Goal: Find specific page/section: Find specific page/section

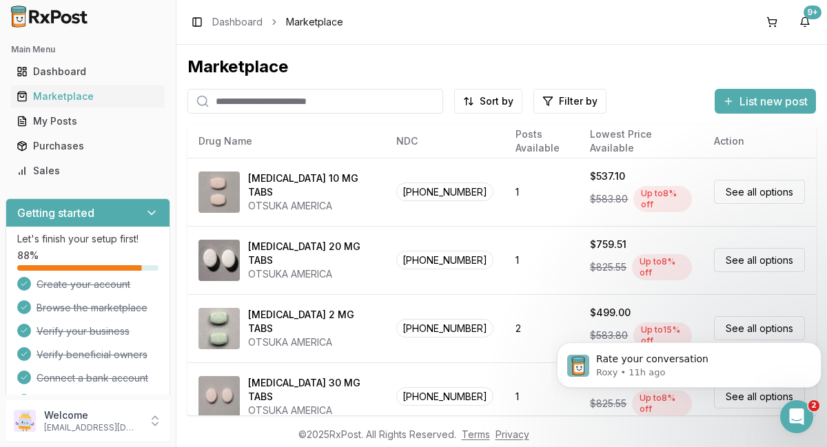
click at [366, 105] on input "search" at bounding box center [316, 101] width 256 height 25
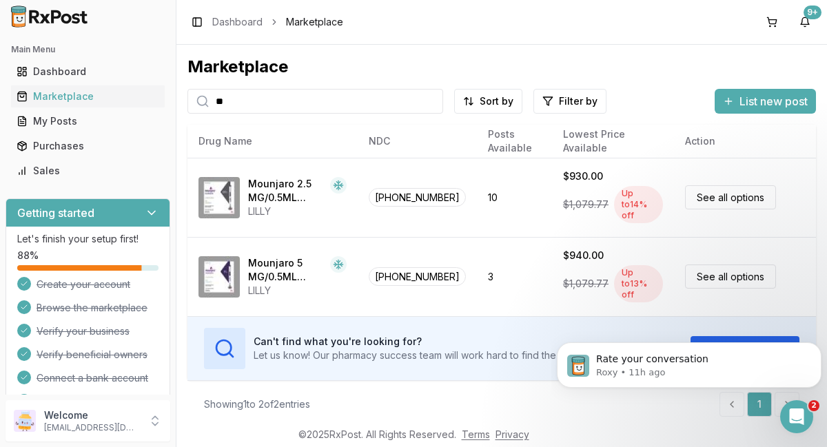
type input "*"
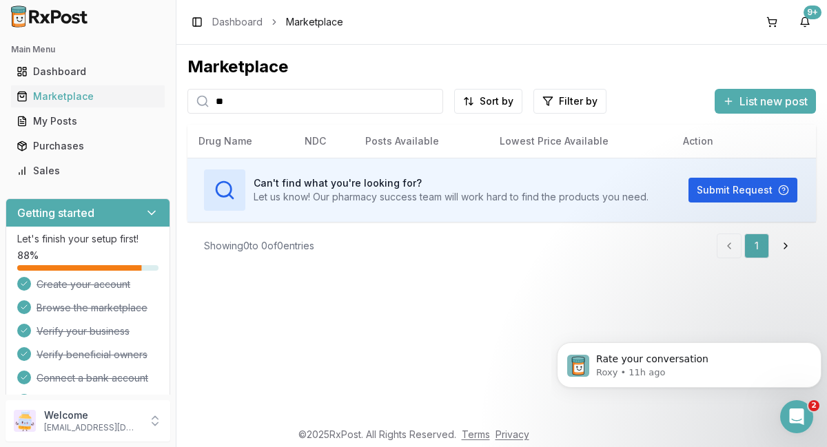
type input "*"
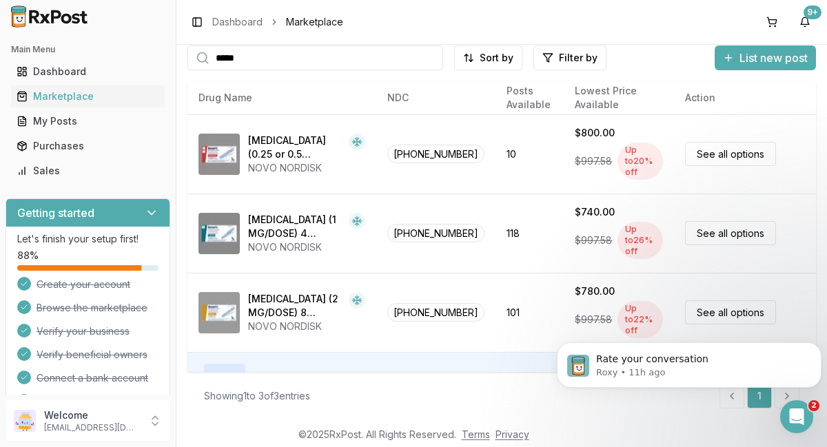
click at [257, 59] on input "*****" at bounding box center [316, 58] width 256 height 25
type input "*"
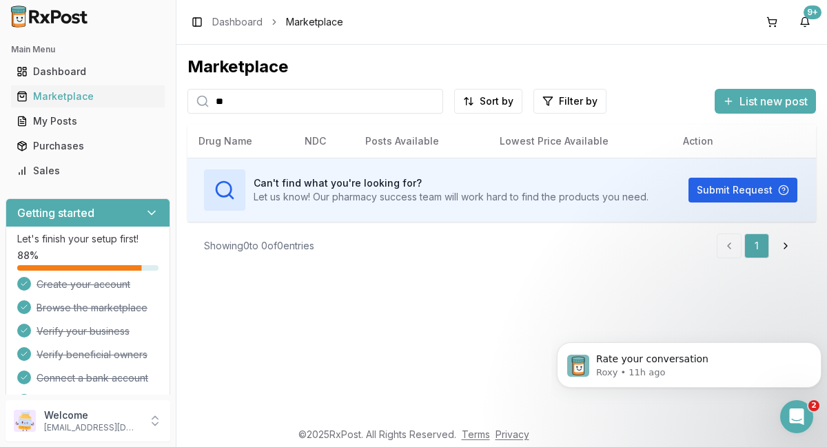
type input "*"
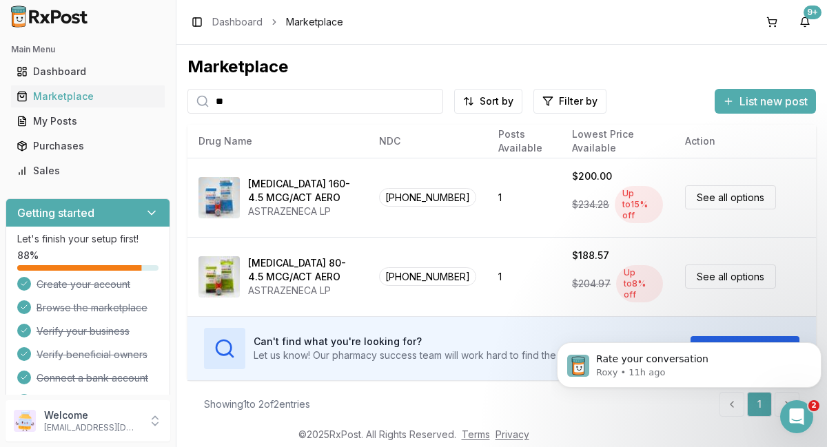
type input "*"
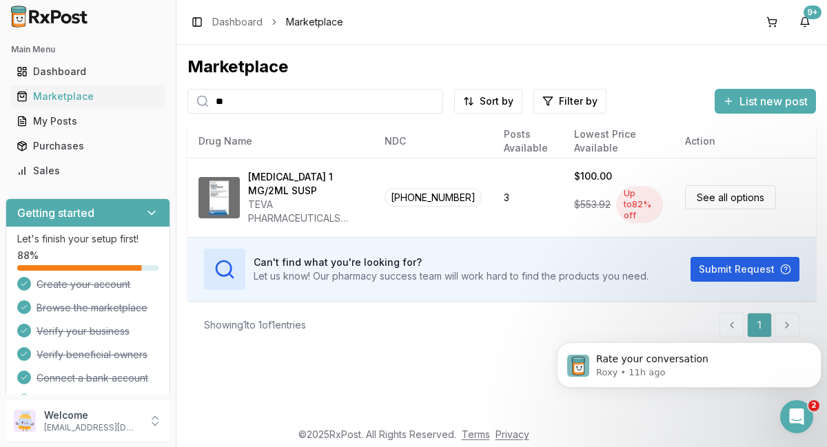
type input "*"
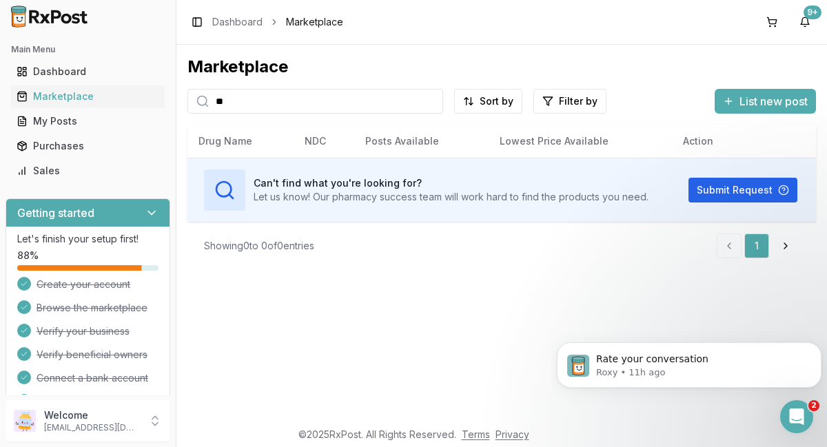
type input "*"
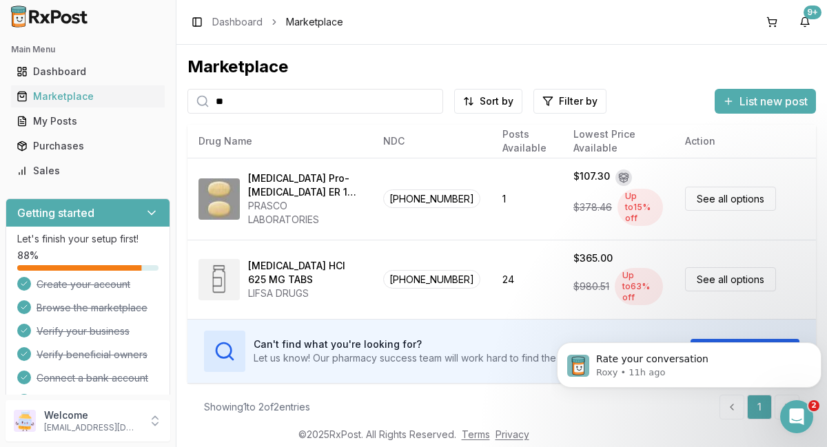
type input "*"
type input "*****"
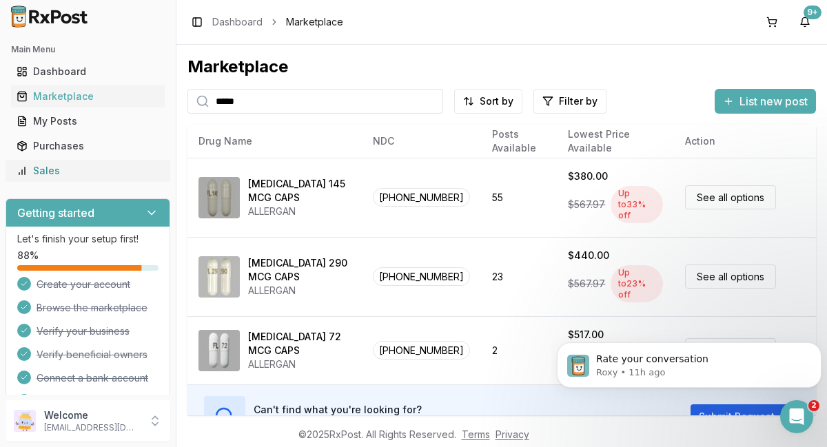
click at [41, 174] on div "Sales" at bounding box center [88, 171] width 143 height 14
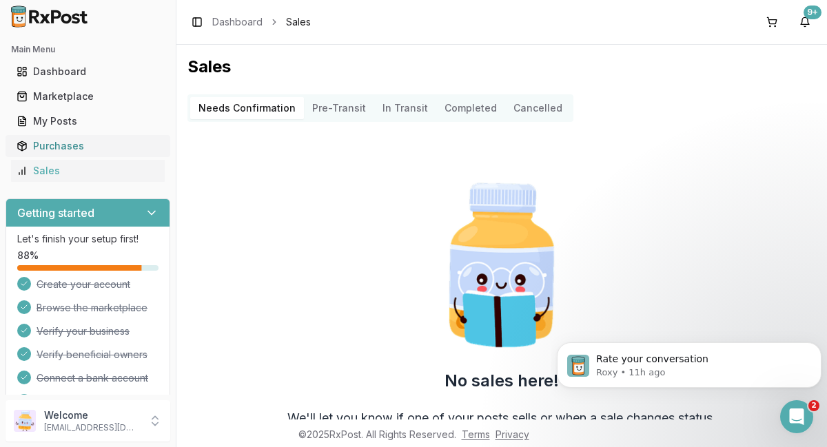
click at [51, 148] on div "Purchases" at bounding box center [88, 146] width 143 height 14
